Goal: Navigation & Orientation: Find specific page/section

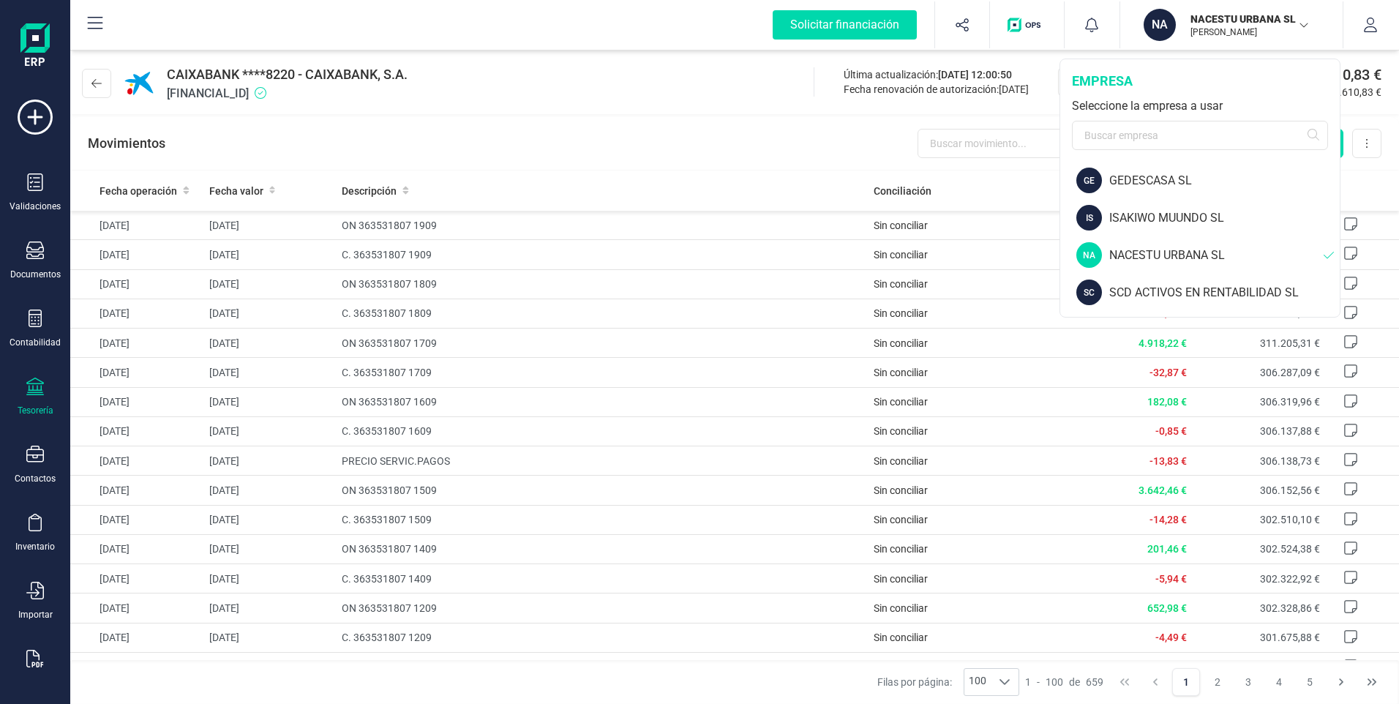
click at [1136, 255] on div "NACESTU URBANA SL" at bounding box center [1216, 256] width 214 height 18
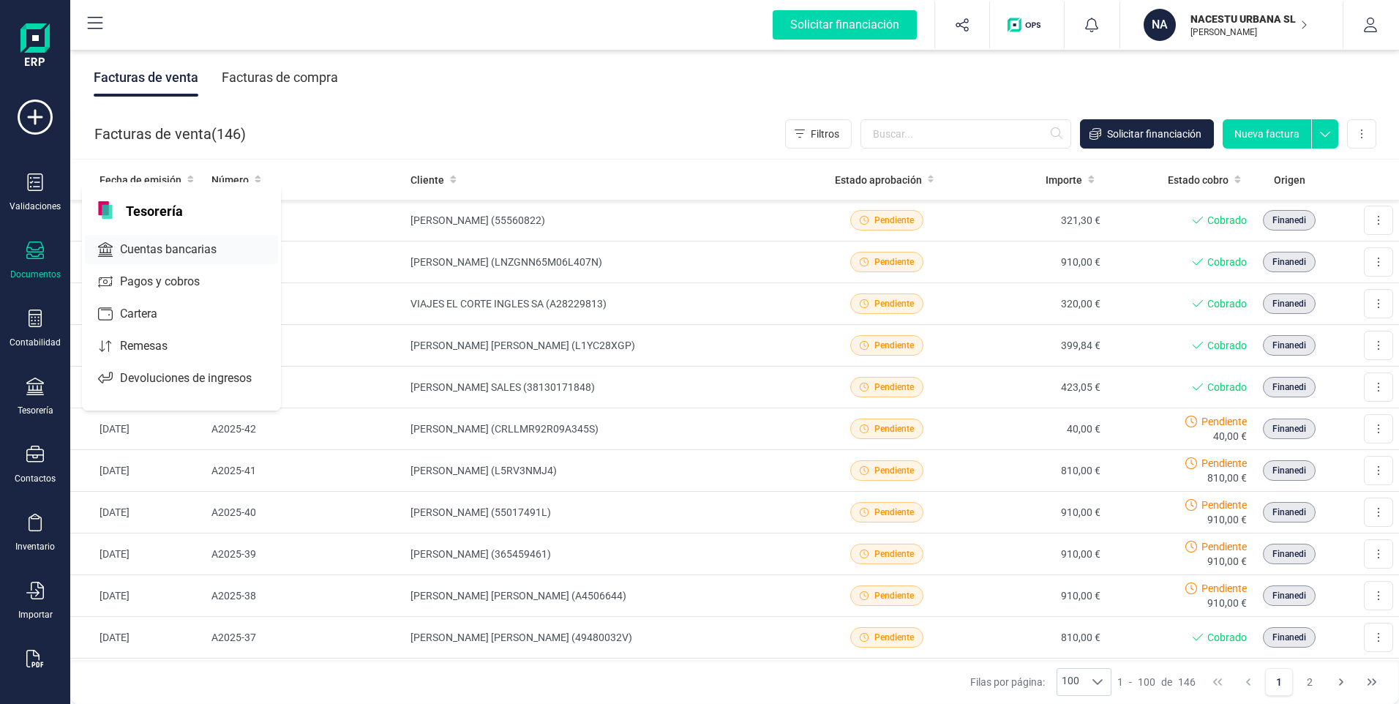
click at [133, 245] on span "Cuentas bancarias" at bounding box center [178, 250] width 129 height 18
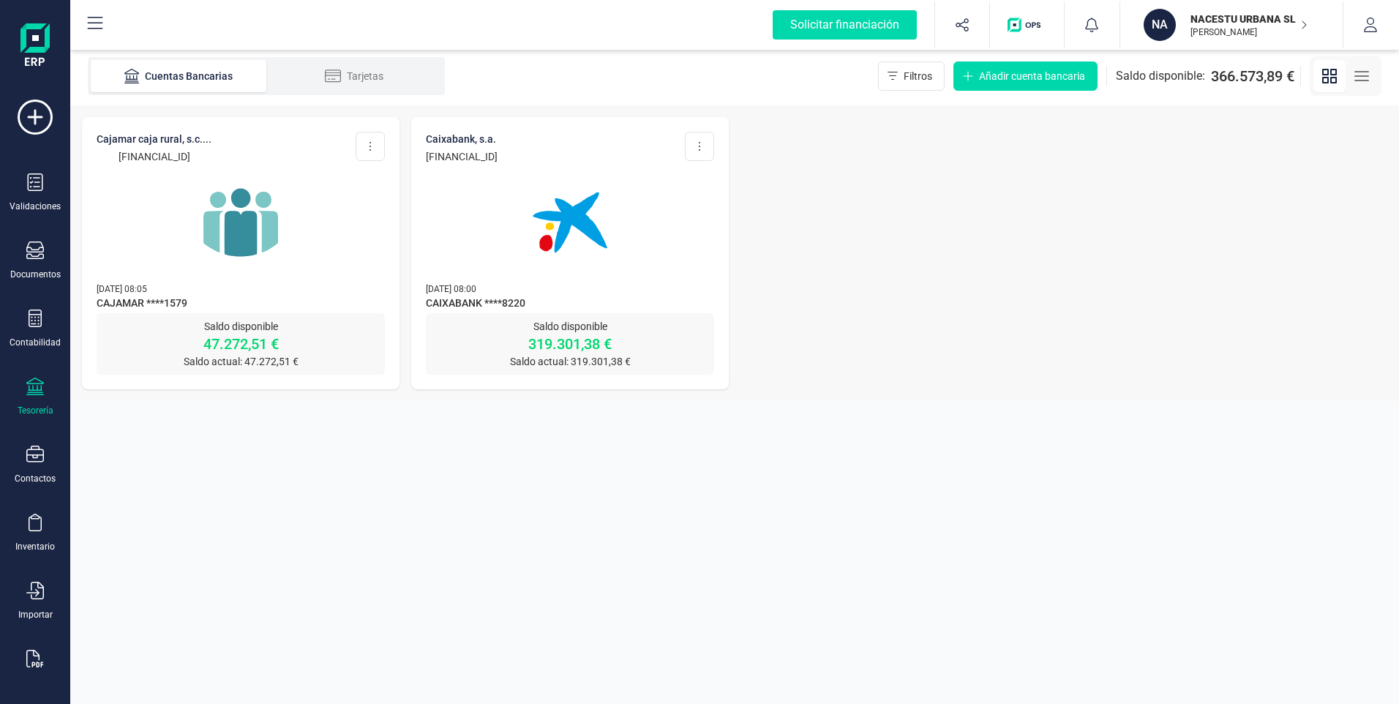
click at [255, 222] on img at bounding box center [240, 222] width 123 height 123
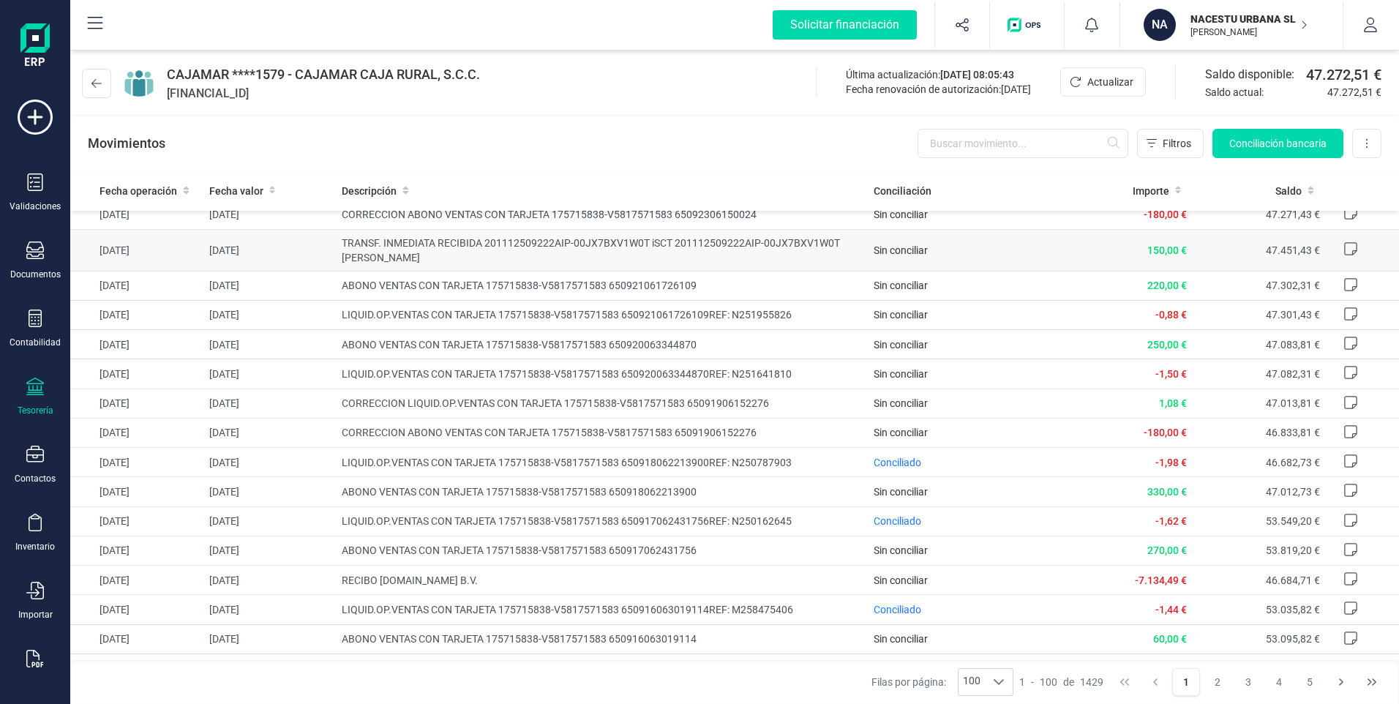
scroll to position [73, 0]
